Goal: Information Seeking & Learning: Understand process/instructions

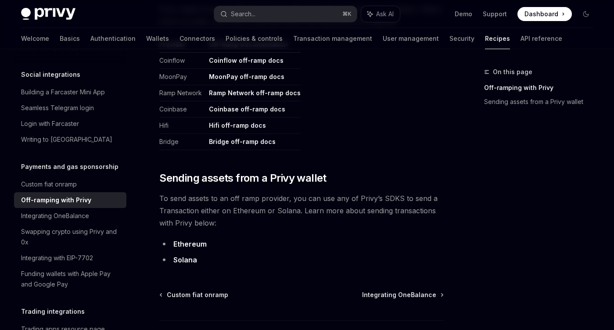
scroll to position [501, 0]
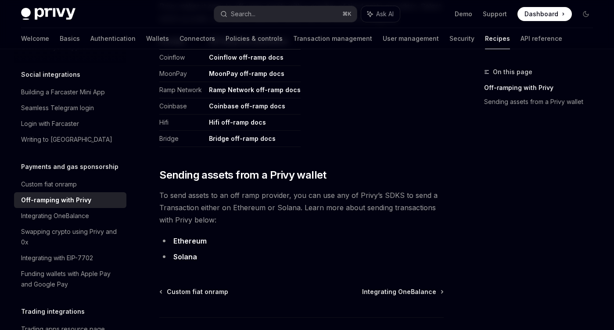
click at [186, 257] on link "Solana" at bounding box center [185, 257] width 24 height 9
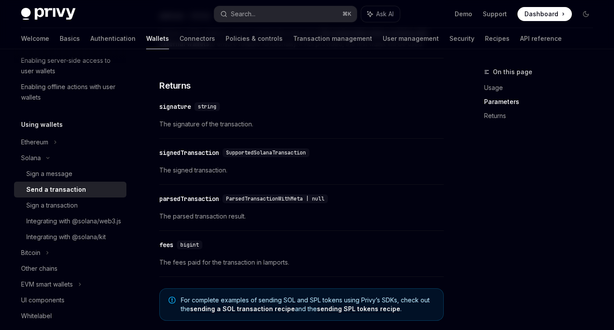
scroll to position [1128, 0]
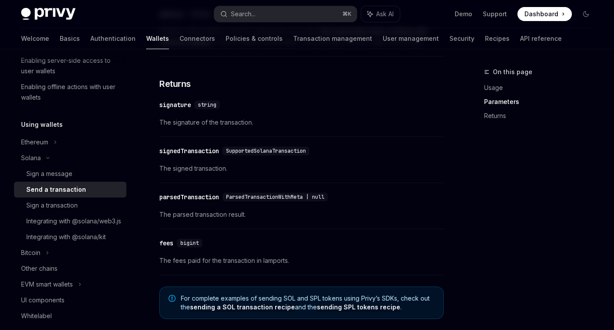
click at [331, 180] on div "​ signedTransaction SupportedSolanaTransaction The signed transaction." at bounding box center [301, 162] width 285 height 42
click at [342, 168] on span "The signed transaction." at bounding box center [301, 168] width 285 height 11
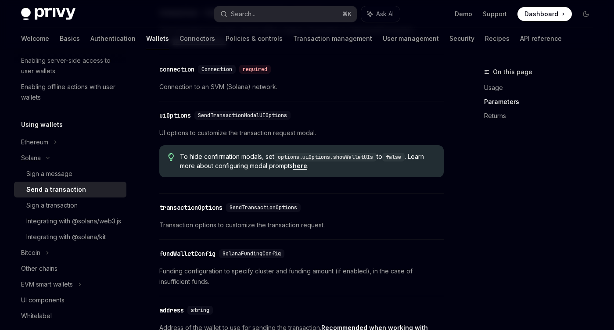
scroll to position [835, 0]
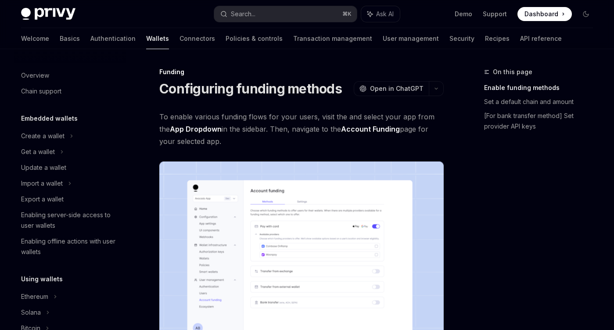
scroll to position [278, 0]
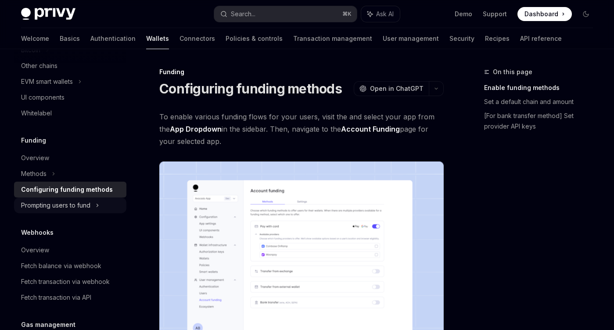
click at [80, 203] on div "Prompting users to fund" at bounding box center [55, 205] width 69 height 11
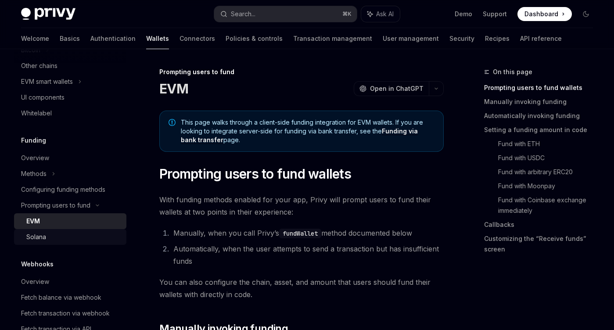
click at [60, 236] on div "Solana" at bounding box center [73, 237] width 95 height 11
type textarea "*"
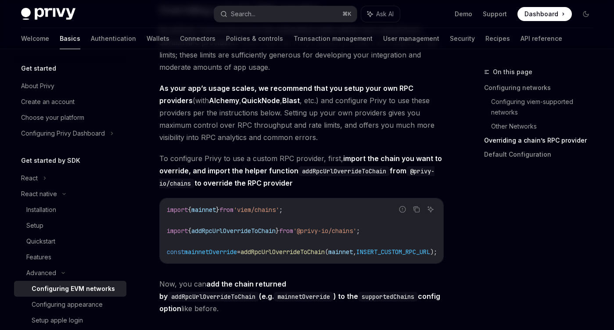
scroll to position [1024, 0]
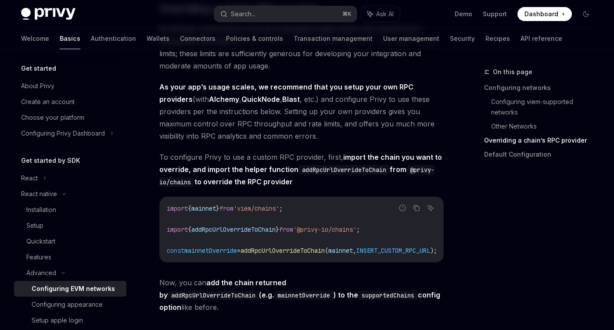
drag, startPoint x: 284, startPoint y: 166, endPoint x: 321, endPoint y: 191, distance: 45.1
click at [321, 188] on span "To configure Privy to use a custom RPC provider, first, import the chain you wa…" at bounding box center [301, 169] width 285 height 37
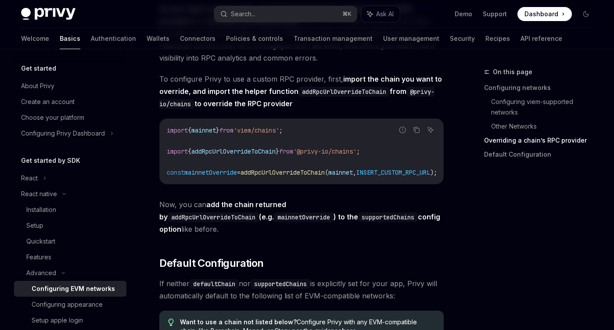
scroll to position [1106, 0]
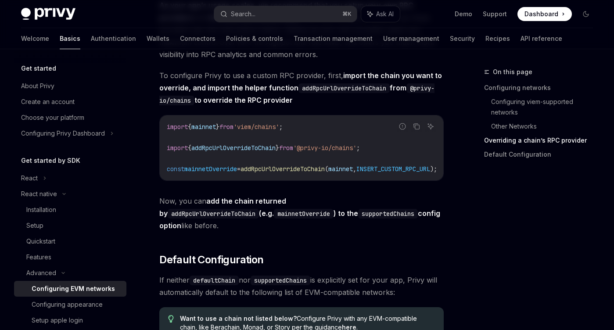
click at [358, 219] on code "supportedChains" at bounding box center [388, 214] width 60 height 10
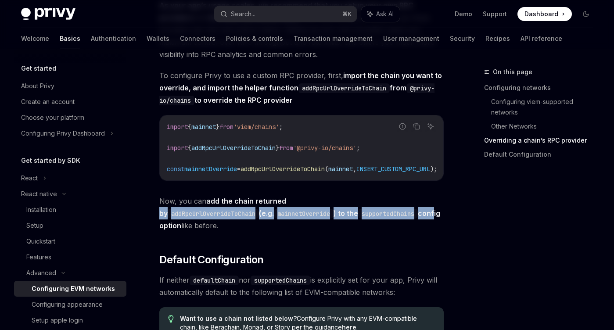
drag, startPoint x: 282, startPoint y: 213, endPoint x: 322, endPoint y: 227, distance: 42.2
click at [323, 227] on strong "add the chain returned by addRpcUrlOverrideToChain (e.g. mainnetOverride ) to t…" at bounding box center [299, 213] width 281 height 33
click at [322, 227] on strong "add the chain returned by addRpcUrlOverrideToChain (e.g. mainnetOverride ) to t…" at bounding box center [299, 213] width 281 height 33
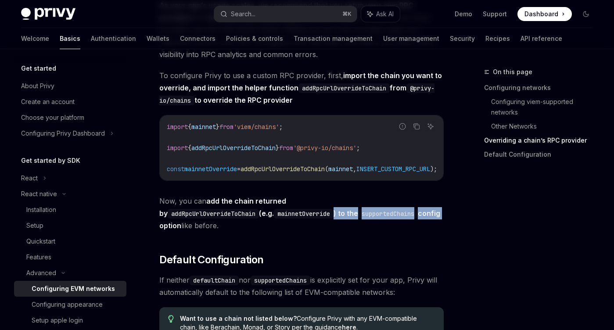
drag, startPoint x: 322, startPoint y: 227, endPoint x: 221, endPoint y: 225, distance: 101.5
click at [221, 225] on strong "add the chain returned by addRpcUrlOverrideToChain (e.g. mainnetOverride ) to t…" at bounding box center [299, 213] width 281 height 33
click at [274, 219] on code "mainnetOverride" at bounding box center [304, 214] width 60 height 10
